Goal: Task Accomplishment & Management: Manage account settings

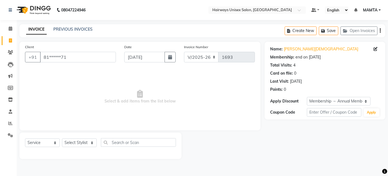
select select "8320"
select select "service"
select select "1: Object"
click at [6, 31] on span at bounding box center [11, 29] width 10 height 6
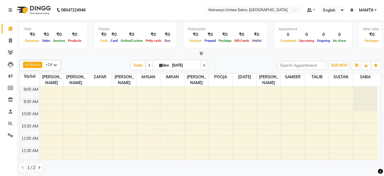
click at [33, 166] on span "1 / 2" at bounding box center [31, 168] width 8 height 6
click at [33, 169] on span "1 / 2" at bounding box center [31, 168] width 8 height 6
click at [34, 168] on span "1 / 2" at bounding box center [31, 168] width 8 height 6
click at [39, 168] on icon at bounding box center [39, 167] width 2 height 3
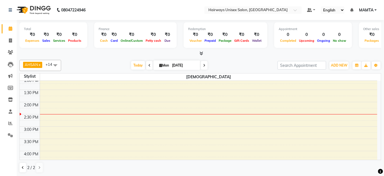
scroll to position [76, 0]
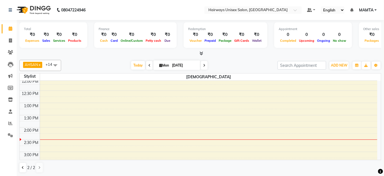
click at [212, 96] on div "9:00 AM 9:30 AM 10:00 AM 10:30 AM 11:00 AM 11:30 AM 12:00 PM 12:30 PM 1:00 PM 1…" at bounding box center [199, 176] width 358 height 342
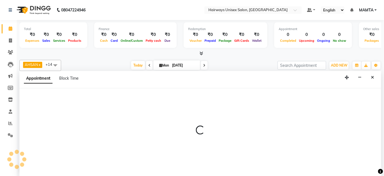
scroll to position [0, 0]
select select "81021"
select select "765"
select select "tentative"
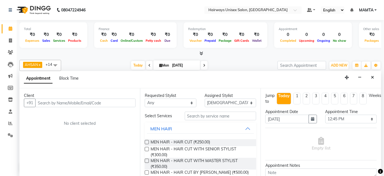
click at [53, 101] on input "text" at bounding box center [85, 102] width 100 height 9
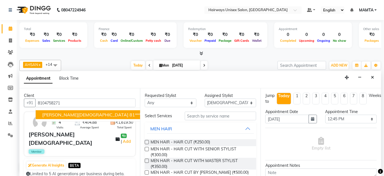
click at [49, 112] on span "[PERSON_NAME][DEMOGRAPHIC_DATA]" at bounding box center [85, 115] width 86 height 6
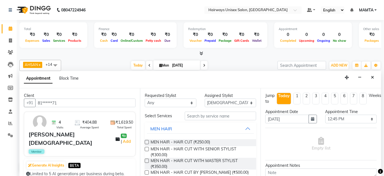
type input "81******71"
click at [148, 142] on label at bounding box center [147, 142] width 4 height 4
click at [148, 142] on input "checkbox" at bounding box center [147, 143] width 4 height 4
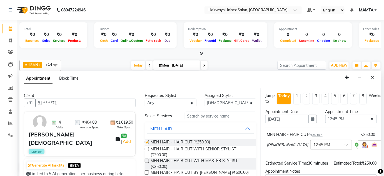
checkbox input "false"
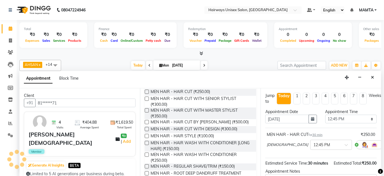
click at [147, 145] on label at bounding box center [147, 143] width 4 height 4
click at [147, 145] on input "checkbox" at bounding box center [147, 143] width 4 height 4
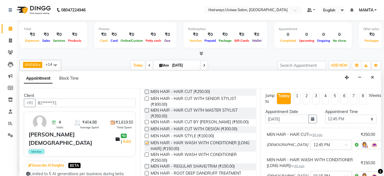
checkbox input "false"
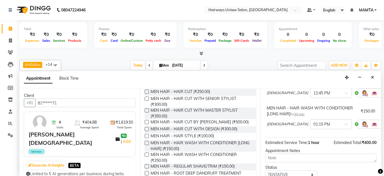
scroll to position [76, 0]
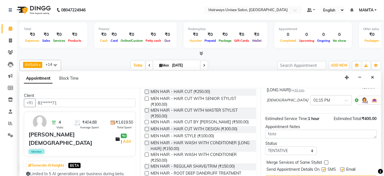
click at [324, 168] on label at bounding box center [324, 169] width 4 height 4
click at [324, 168] on input "checkbox" at bounding box center [324, 170] width 4 height 4
checkbox input "false"
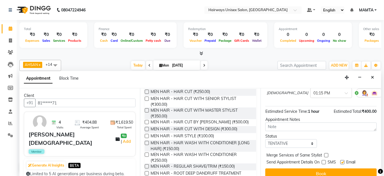
scroll to position [89, 0]
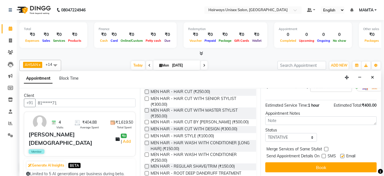
click at [332, 166] on button "Book" at bounding box center [320, 167] width 111 height 10
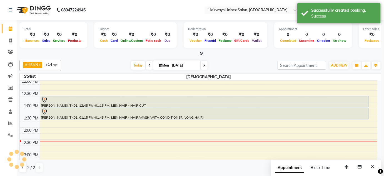
scroll to position [0, 0]
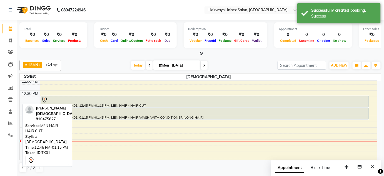
click at [130, 104] on div "[PERSON_NAME], TK01, 12:45 PM-01:15 PM, MEN HAIR - HAIR CUT" at bounding box center [205, 101] width 328 height 11
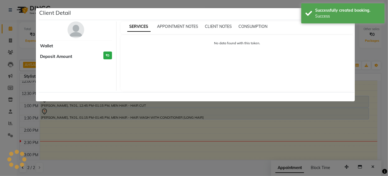
select select "7"
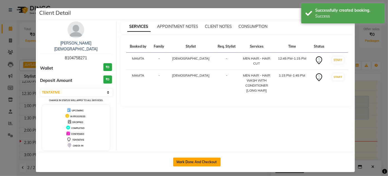
click at [200, 157] on button "Mark Done And Checkout" at bounding box center [197, 161] width 48 height 9
select select "service"
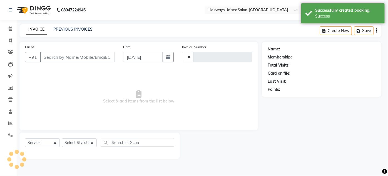
type input "1693"
select select "8320"
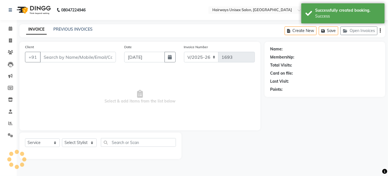
type input "81******71"
select select "81021"
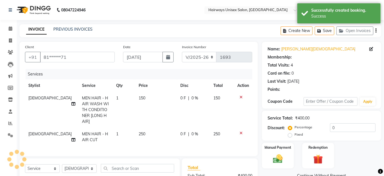
type input "20"
select select "1: Object"
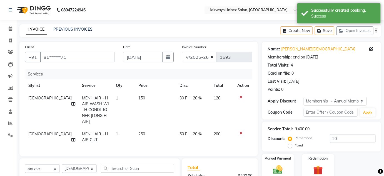
scroll to position [71, 0]
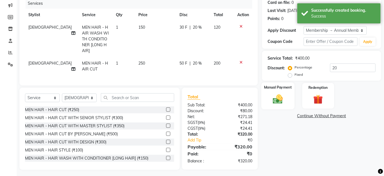
click at [280, 95] on img at bounding box center [278, 98] width 16 height 11
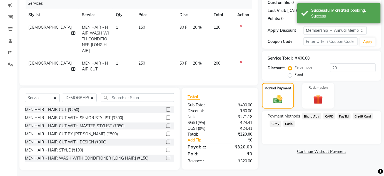
click at [276, 123] on span "GPay" at bounding box center [275, 123] width 11 height 6
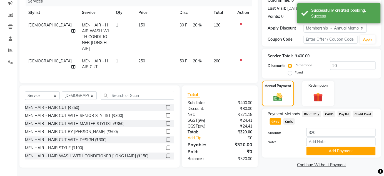
scroll to position [74, 0]
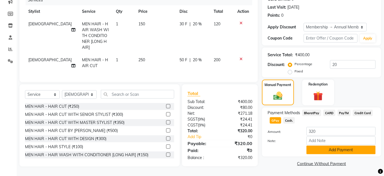
click at [352, 149] on button "Add Payment" at bounding box center [341, 149] width 69 height 9
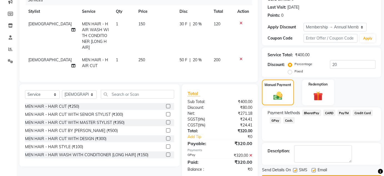
scroll to position [89, 0]
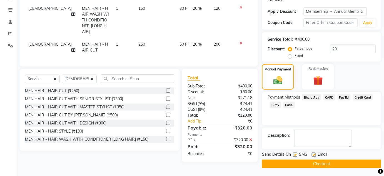
click at [296, 153] on label at bounding box center [295, 154] width 4 height 4
click at [296, 153] on input "checkbox" at bounding box center [295, 155] width 4 height 4
checkbox input "false"
click at [310, 160] on button "Checkout" at bounding box center [321, 163] width 119 height 9
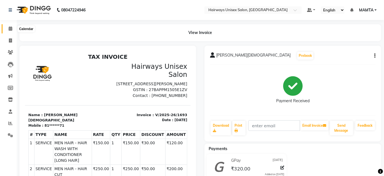
click at [9, 29] on icon at bounding box center [11, 28] width 4 height 4
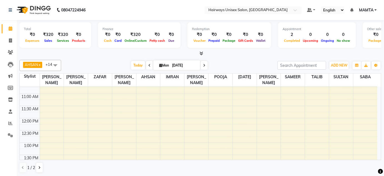
scroll to position [50, 0]
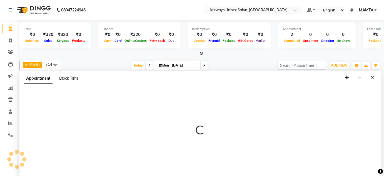
scroll to position [0, 0]
select select "80512"
select select "780"
select select "tentative"
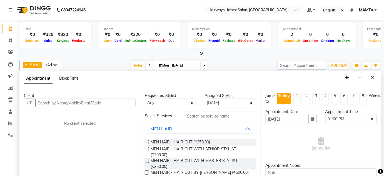
click at [61, 103] on input "text" at bounding box center [85, 102] width 100 height 9
click at [67, 102] on input "text" at bounding box center [85, 102] width 100 height 9
drag, startPoint x: 68, startPoint y: 102, endPoint x: 36, endPoint y: 99, distance: 32.9
click at [36, 99] on div "[PHONE_NUMBER] Add Client" at bounding box center [80, 102] width 112 height 9
type input "8454912019"
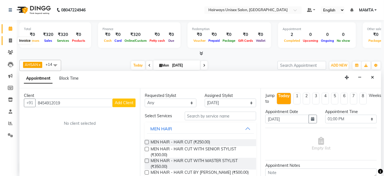
click at [8, 40] on span at bounding box center [11, 41] width 10 height 6
select select "service"
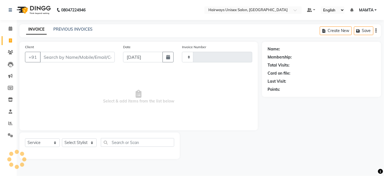
type input "1694"
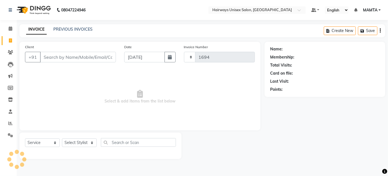
select select "8320"
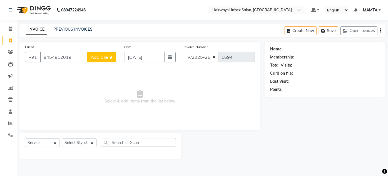
type input "8454912019"
click at [101, 54] on span "Add Client" at bounding box center [102, 57] width 22 height 6
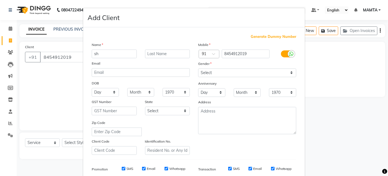
type input "s"
type input "SHEEYA"
click at [155, 53] on input "text" at bounding box center [167, 53] width 45 height 9
type input "[PERSON_NAME]"
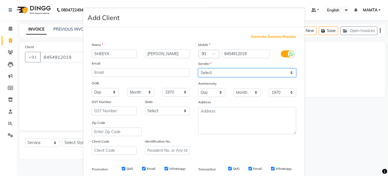
click at [201, 69] on select "Select [DEMOGRAPHIC_DATA] [DEMOGRAPHIC_DATA] Other Prefer Not To Say" at bounding box center [247, 72] width 98 height 9
select select "[DEMOGRAPHIC_DATA]"
click at [198, 68] on select "Select [DEMOGRAPHIC_DATA] [DEMOGRAPHIC_DATA] Other Prefer Not To Say" at bounding box center [247, 72] width 98 height 9
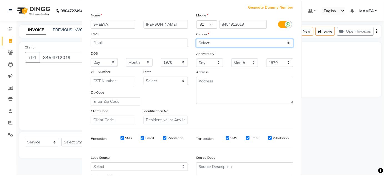
scroll to position [76, 0]
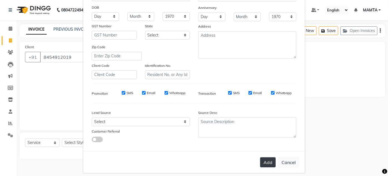
click at [267, 161] on button "Add" at bounding box center [268, 162] width 16 height 10
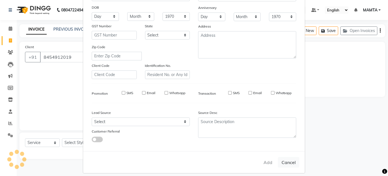
type input "84******19"
select select
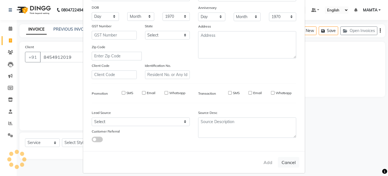
select select
checkbox input "false"
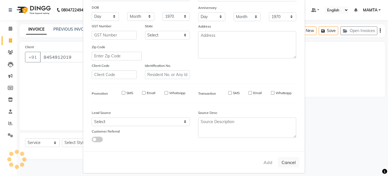
checkbox input "false"
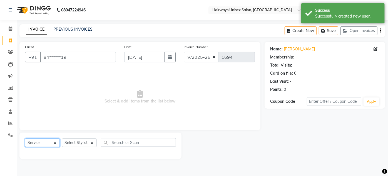
click at [45, 143] on select "Select Service Product Membership Package Voucher Prepaid Gift Card" at bounding box center [42, 142] width 35 height 9
select select "membership"
click at [25, 138] on select "Select Service Product Membership Package Voucher Prepaid Gift Card" at bounding box center [42, 142] width 35 height 9
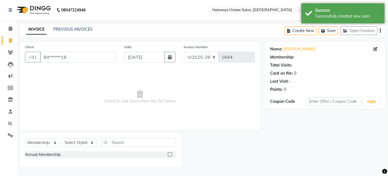
click at [169, 153] on label at bounding box center [170, 154] width 4 height 4
click at [169, 153] on input "checkbox" at bounding box center [170, 155] width 4 height 4
click at [170, 155] on label at bounding box center [170, 154] width 4 height 4
click at [170, 155] on input "checkbox" at bounding box center [170, 155] width 4 height 4
checkbox input "false"
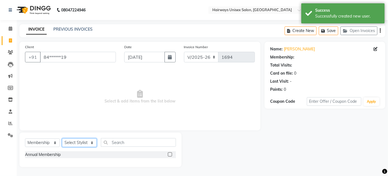
click at [65, 141] on select "Select Stylist [PERSON_NAME] [PERSON_NAME] [PERSON_NAME] MAMTA POOJA [PERSON_NA…" at bounding box center [79, 142] width 35 height 9
select select "80505"
click at [62, 138] on select "Select Stylist [PERSON_NAME] [PERSON_NAME] [PERSON_NAME] MAMTA POOJA [PERSON_NA…" at bounding box center [79, 142] width 35 height 9
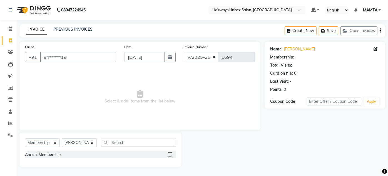
click at [170, 154] on label at bounding box center [170, 154] width 4 height 4
click at [170, 154] on input "checkbox" at bounding box center [170, 155] width 4 height 4
select select "select"
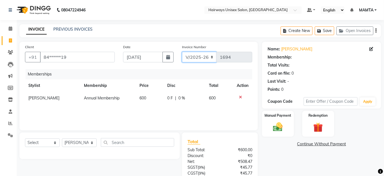
click at [200, 55] on select "INV/25-26 V/2025-26" at bounding box center [199, 57] width 35 height 11
select select "8645"
click at [182, 52] on select "INV/25-26 V/2025-26" at bounding box center [199, 57] width 35 height 11
type input "0565"
click at [376, 31] on icon "button" at bounding box center [376, 31] width 1 height 0
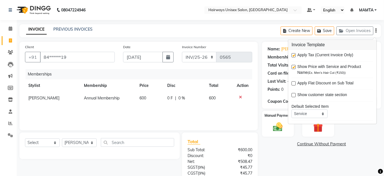
click at [295, 56] on label at bounding box center [294, 55] width 4 height 4
click at [295, 56] on input "checkbox" at bounding box center [294, 56] width 4 height 4
checkbox input "false"
click at [281, 126] on img at bounding box center [278, 126] width 16 height 11
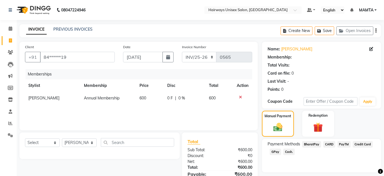
click at [286, 151] on span "Cash." at bounding box center [289, 151] width 11 height 6
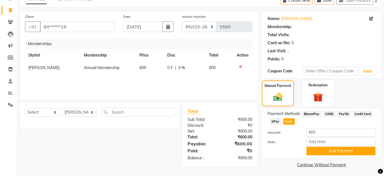
scroll to position [31, 0]
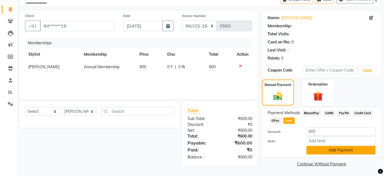
click at [339, 148] on button "Add Payment" at bounding box center [341, 150] width 69 height 9
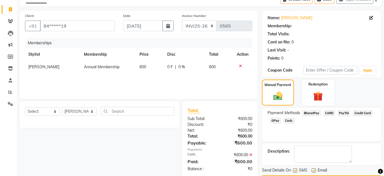
scroll to position [47, 0]
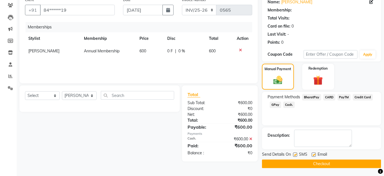
click at [305, 161] on button "Checkout" at bounding box center [321, 163] width 119 height 9
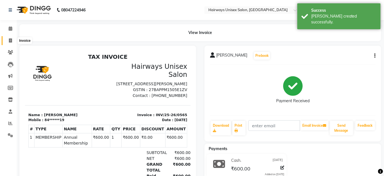
click at [8, 41] on span at bounding box center [11, 41] width 10 height 6
select select "8320"
select select "service"
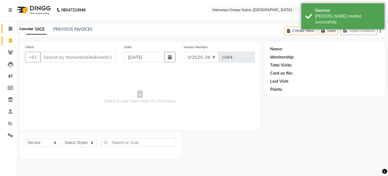
click at [9, 29] on icon at bounding box center [11, 28] width 4 height 4
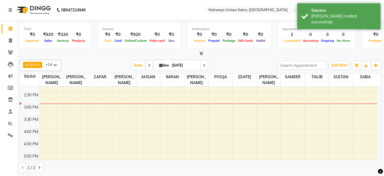
scroll to position [95, 0]
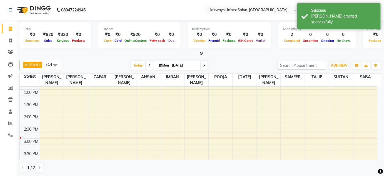
click at [266, 104] on div "9:00 AM 9:30 AM 10:00 AM 10:30 AM 11:00 AM 11:30 AM 12:00 PM 12:30 PM 1:00 PM 1…" at bounding box center [199, 163] width 358 height 342
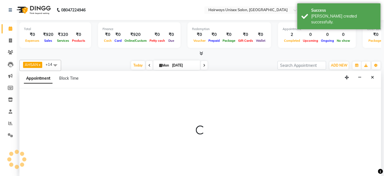
scroll to position [0, 0]
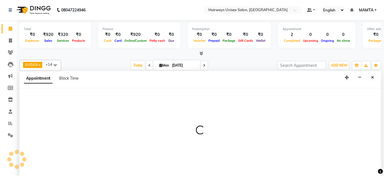
select select "80856"
select select "810"
select select "tentative"
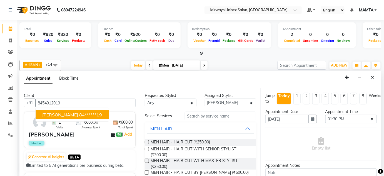
click at [71, 113] on span "[PERSON_NAME]" at bounding box center [60, 115] width 36 height 6
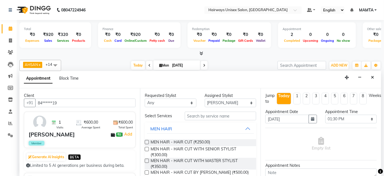
type input "84******19"
click at [202, 114] on input "text" at bounding box center [220, 115] width 71 height 9
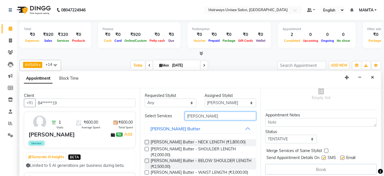
type input "[PERSON_NAME]"
click at [146, 158] on label at bounding box center [147, 160] width 4 height 4
click at [146, 159] on input "checkbox" at bounding box center [147, 161] width 4 height 4
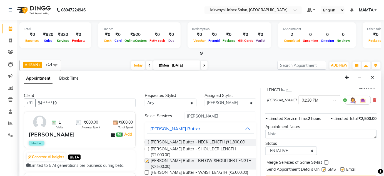
checkbox input "false"
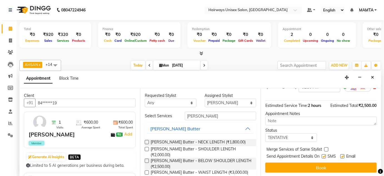
click at [323, 156] on label at bounding box center [324, 156] width 4 height 4
click at [323, 156] on input "checkbox" at bounding box center [324, 157] width 4 height 4
checkbox input "false"
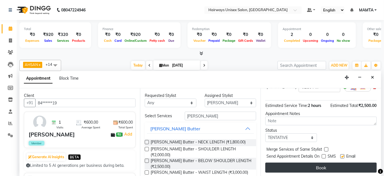
click at [321, 165] on button "Book" at bounding box center [320, 167] width 111 height 10
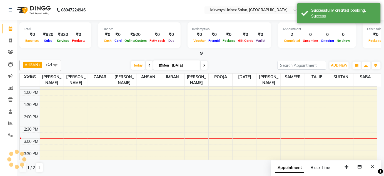
scroll to position [0, 0]
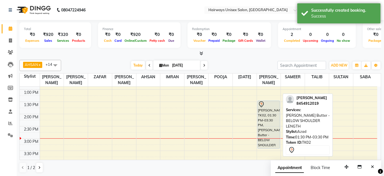
click at [267, 119] on div "[PERSON_NAME], TK02, 01:30 PM-03:30 PM, [PERSON_NAME] Butter - BELOW SHOULDER L…" at bounding box center [269, 125] width 22 height 48
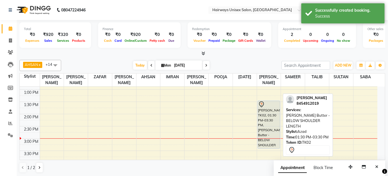
select select "7"
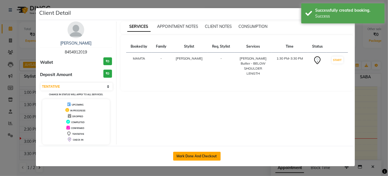
click at [208, 152] on button "Mark Done And Checkout" at bounding box center [197, 155] width 48 height 9
select select "8320"
select select "service"
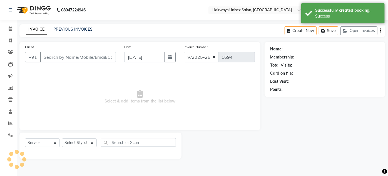
type input "84******19"
select select "80856"
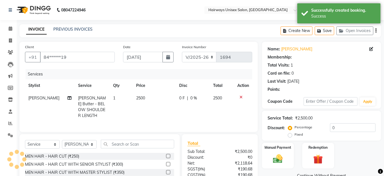
select select "1: Object"
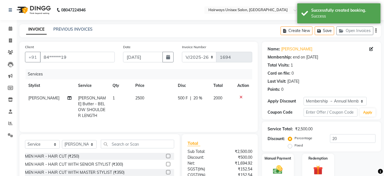
scroll to position [47, 0]
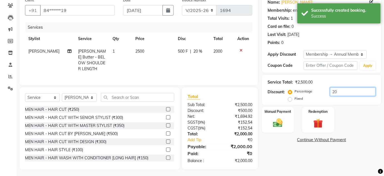
click at [337, 93] on input "20" at bounding box center [353, 91] width 46 height 9
type input "2"
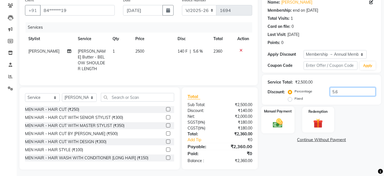
type input "5.6"
click at [270, 122] on img at bounding box center [278, 122] width 16 height 11
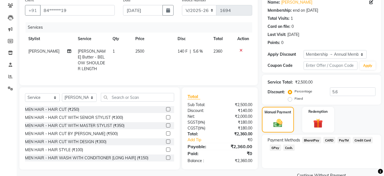
click at [288, 147] on span "Cash." at bounding box center [289, 147] width 11 height 6
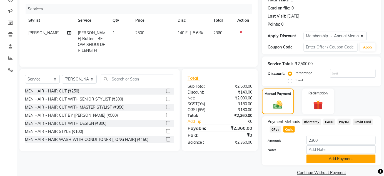
scroll to position [74, 0]
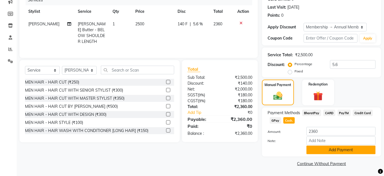
click at [326, 152] on button "Add Payment" at bounding box center [341, 149] width 69 height 9
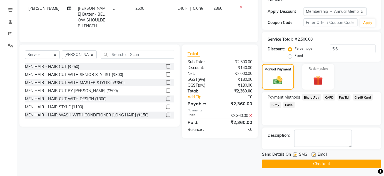
scroll to position [0, 0]
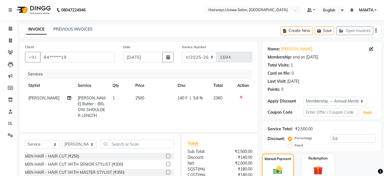
click at [202, 51] on div "Invoice Number INV/25-26 V/[PHONE_NUMBER]" at bounding box center [217, 55] width 79 height 23
click at [203, 57] on select "INV/25-26 V/2025-26" at bounding box center [199, 57] width 35 height 11
select select "8645"
click at [182, 52] on select "INV/25-26 V/2025-26" at bounding box center [199, 57] width 35 height 11
type input "0566"
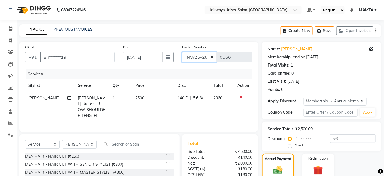
scroll to position [89, 0]
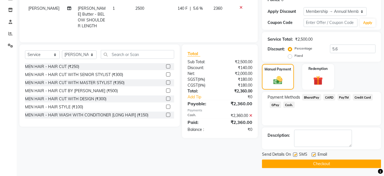
click at [324, 163] on button "Checkout" at bounding box center [321, 163] width 119 height 9
